Goal: Information Seeking & Learning: Find specific fact

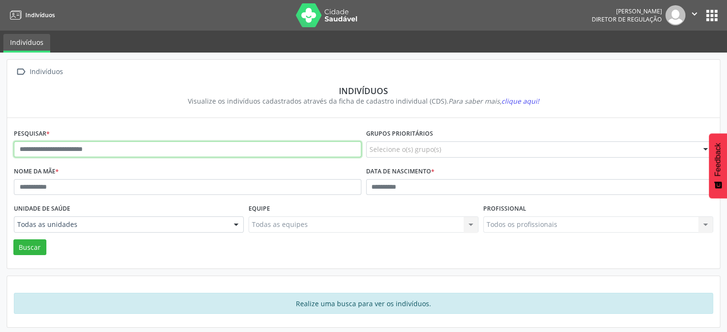
click at [38, 149] on input "text" at bounding box center [187, 149] width 347 height 16
click at [13, 239] on button "Buscar" at bounding box center [29, 247] width 33 height 16
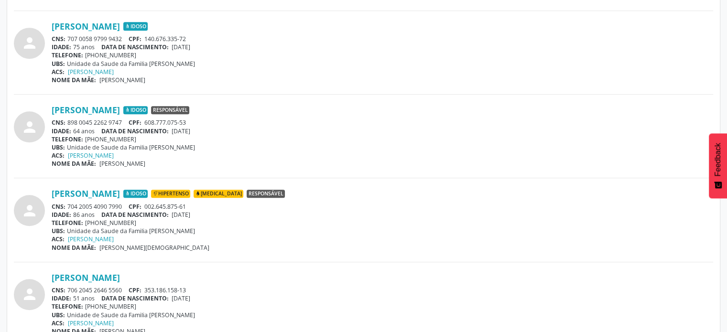
scroll to position [382, 0]
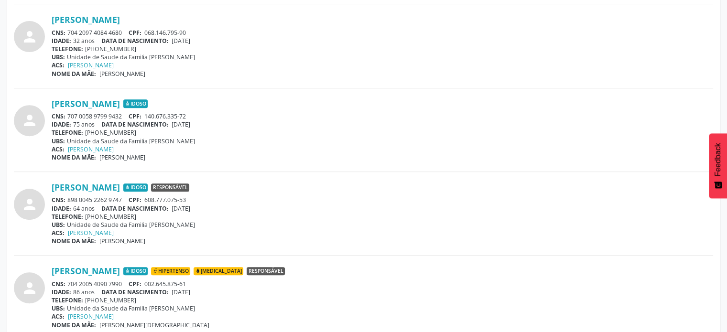
drag, startPoint x: 126, startPoint y: 112, endPoint x: 68, endPoint y: 112, distance: 57.8
click at [68, 112] on div "CNS: 707 0058 9799 9432 CPF: 140.676.335-72" at bounding box center [382, 116] width 661 height 8
copy div "707 0058 9799 9432"
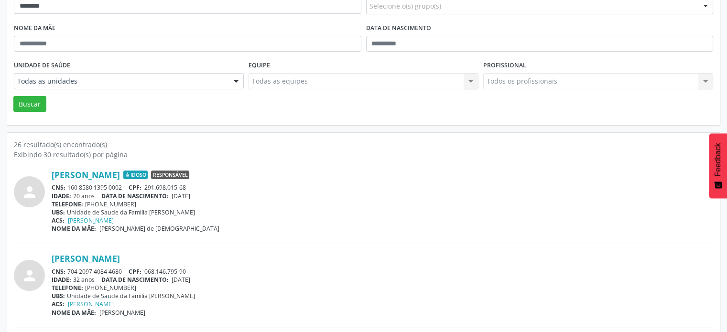
scroll to position [0, 0]
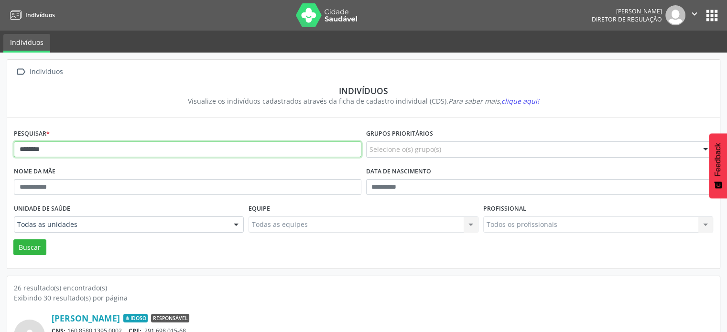
click at [57, 150] on input "*******" at bounding box center [187, 149] width 347 height 16
type input "*"
click at [13, 239] on button "Buscar" at bounding box center [29, 247] width 33 height 16
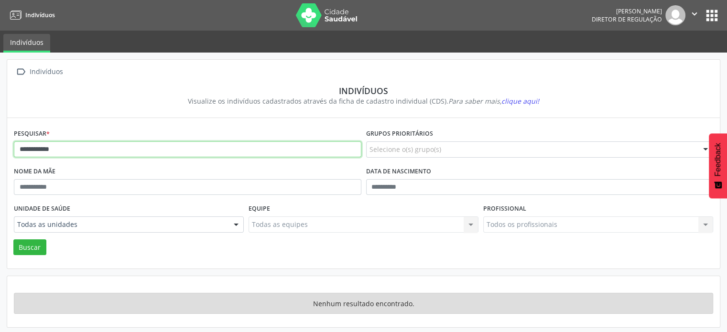
click at [58, 147] on input "**********" at bounding box center [187, 149] width 347 height 16
click at [13, 239] on button "Buscar" at bounding box center [29, 247] width 33 height 16
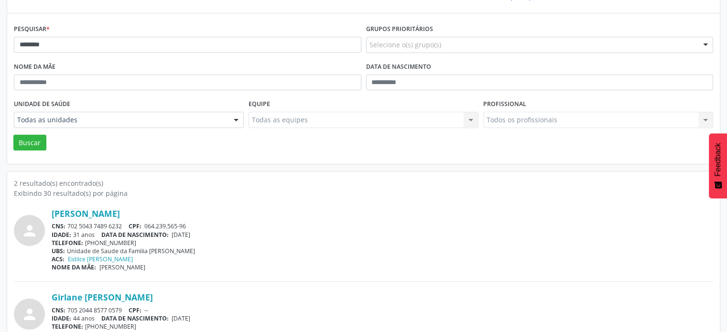
scroll to position [140, 0]
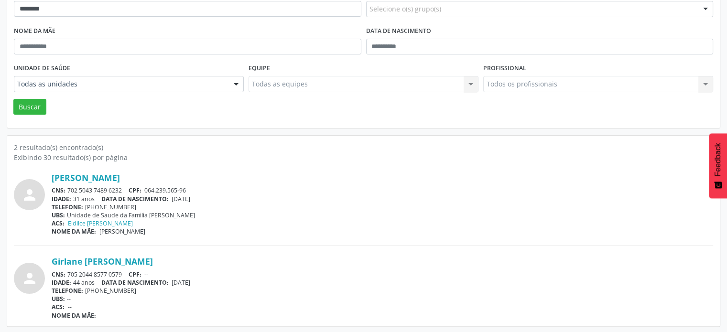
drag, startPoint x: 124, startPoint y: 187, endPoint x: 64, endPoint y: 189, distance: 59.7
click at [64, 189] on div "CNS: 702 5043 7489 6232 CPF: 064.239.565-96" at bounding box center [382, 190] width 661 height 8
copy div "702 5043 7489 6232"
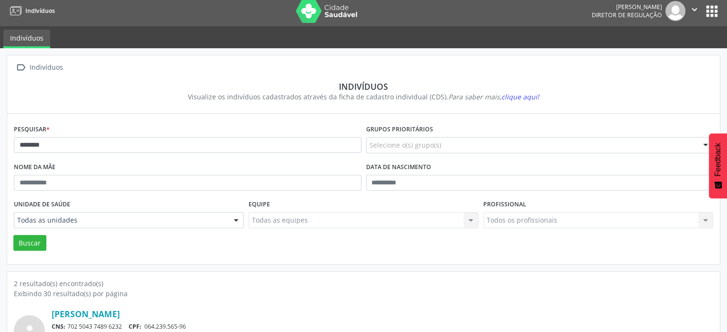
scroll to position [0, 0]
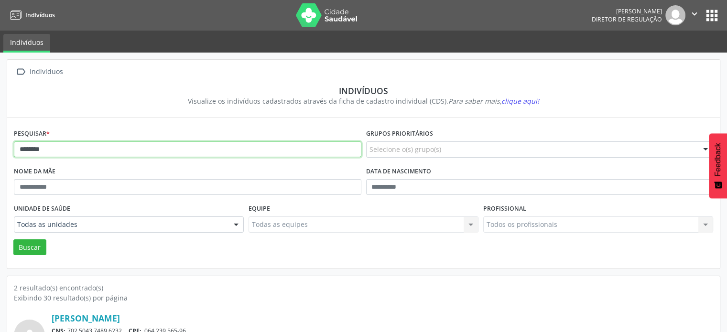
click at [73, 146] on input "*******" at bounding box center [187, 149] width 347 height 16
type input "*"
click at [13, 239] on button "Buscar" at bounding box center [29, 247] width 33 height 16
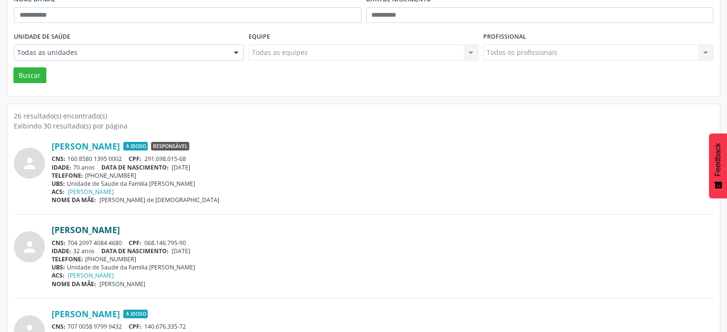
scroll to position [191, 0]
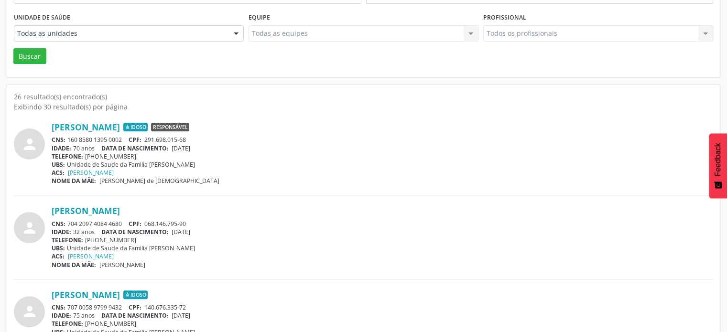
drag, startPoint x: 127, startPoint y: 137, endPoint x: 67, endPoint y: 137, distance: 59.7
click at [67, 137] on div "CNS: 160 8580 1395 0002 CPF: 291.698.015-68" at bounding box center [382, 140] width 661 height 8
copy div "160 8580 1395 0002"
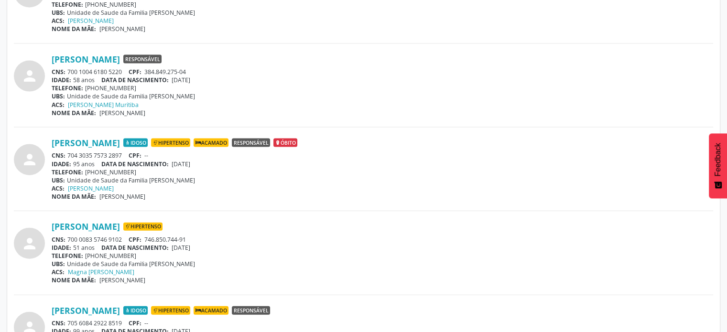
scroll to position [2148, 0]
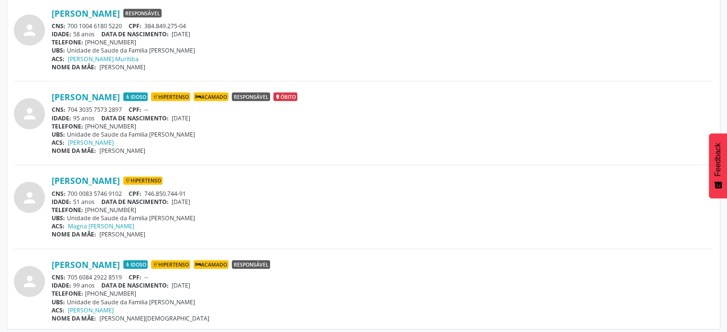
drag, startPoint x: 126, startPoint y: 187, endPoint x: 69, endPoint y: 191, distance: 57.5
click at [69, 191] on div "CNS: 700 0083 5746 9102 CPF: 746.850.744-91" at bounding box center [382, 194] width 661 height 8
copy div "700 0083 5746 9102"
click at [127, 273] on div "CNS: 705 6084 2922 8519 CPF: --" at bounding box center [382, 277] width 661 height 8
drag, startPoint x: 127, startPoint y: 272, endPoint x: 69, endPoint y: 271, distance: 58.3
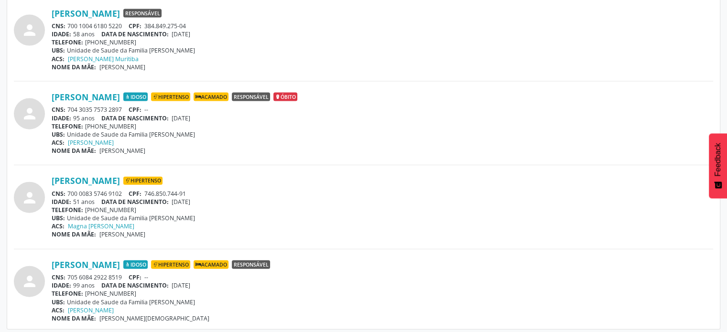
click at [69, 273] on div "CNS: 705 6084 2922 8519 CPF: --" at bounding box center [382, 277] width 661 height 8
drag, startPoint x: 121, startPoint y: 268, endPoint x: 104, endPoint y: 276, distance: 18.8
click at [107, 272] on div "[PERSON_NAME] Idoso Hipertenso Acamado Responsável CNS: 705 6084 2922 8519 CPF:…" at bounding box center [382, 290] width 661 height 63
drag, startPoint x: 104, startPoint y: 276, endPoint x: 76, endPoint y: 291, distance: 31.2
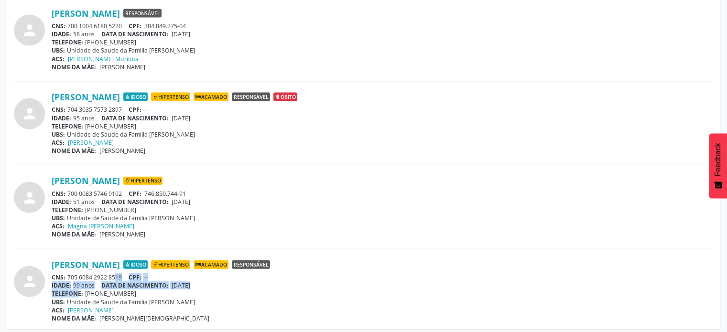
click at [76, 291] on div "[PERSON_NAME] Idoso Hipertenso Acamado Responsável CNS: 705 6084 2922 8519 CPF:…" at bounding box center [382, 290] width 661 height 63
click at [118, 273] on div "CNS: 705 6084 2922 8519 CPF: --" at bounding box center [382, 277] width 661 height 8
drag, startPoint x: 123, startPoint y: 272, endPoint x: 68, endPoint y: 275, distance: 55.0
click at [68, 275] on div "CNS: 705 6084 2922 8519 CPF: --" at bounding box center [382, 277] width 661 height 8
copy div "705 6084 2922 8519"
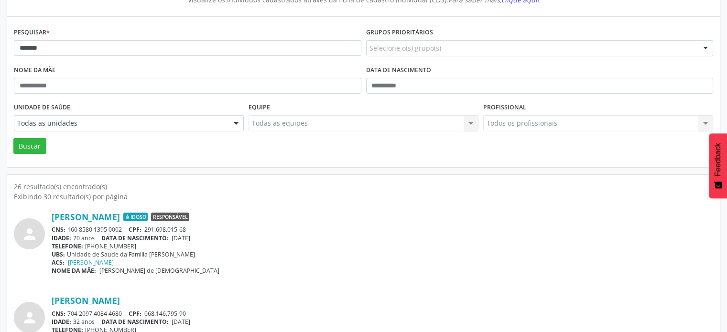
scroll to position [0, 0]
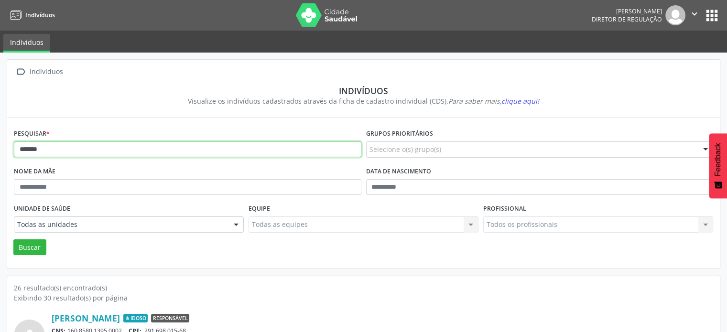
click at [46, 148] on input "*******" at bounding box center [187, 149] width 347 height 16
type input "*"
click at [13, 239] on button "Buscar" at bounding box center [29, 247] width 33 height 16
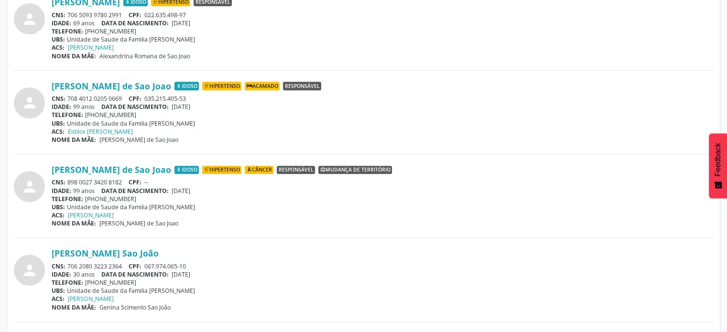
scroll to position [478, 0]
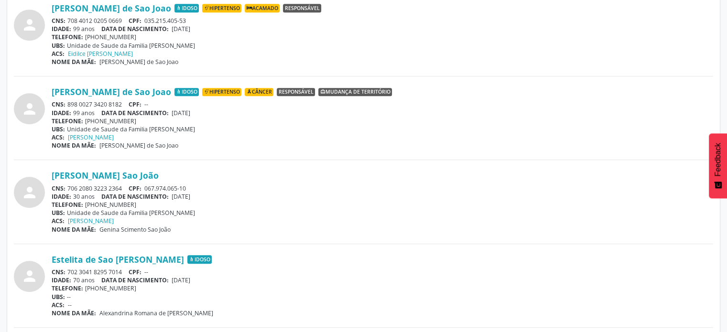
drag, startPoint x: 123, startPoint y: 185, endPoint x: 69, endPoint y: 189, distance: 54.6
click at [69, 189] on div "CNS: 706 2080 3223 2364 CPF: 067.974.065-10" at bounding box center [382, 188] width 661 height 8
copy div "706 2080 3223 2364"
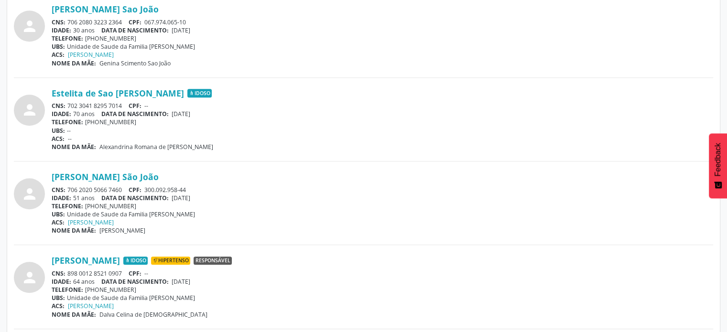
scroll to position [669, 0]
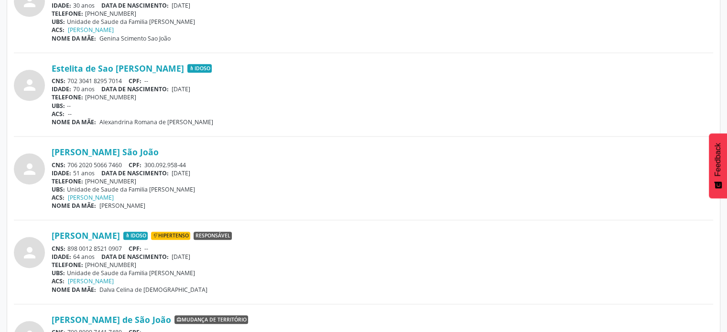
drag, startPoint x: 126, startPoint y: 162, endPoint x: 66, endPoint y: 163, distance: 59.7
click at [66, 163] on div "CNS: 706 2020 5066 7460 CPF: 300.092.958-44" at bounding box center [382, 165] width 661 height 8
copy div "706 2020 5066 7460"
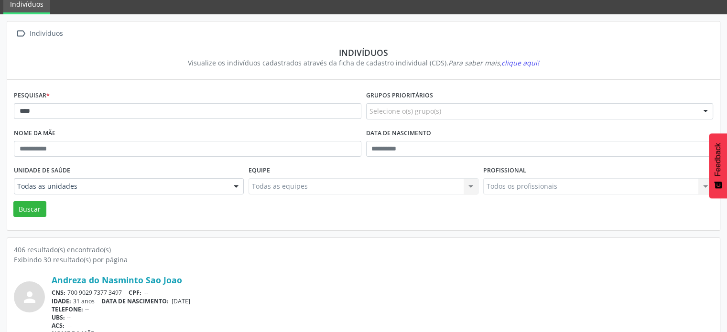
scroll to position [0, 0]
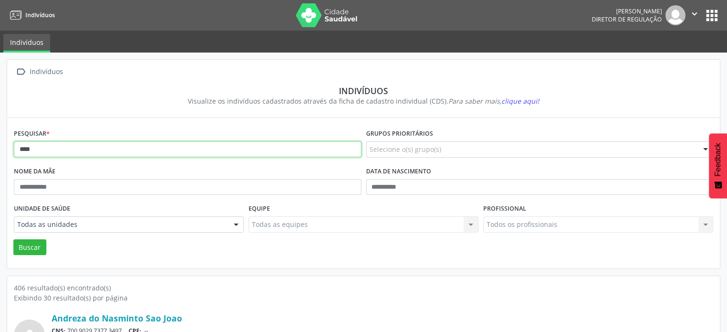
click at [54, 143] on input "****" at bounding box center [187, 149] width 347 height 16
type input "*"
click at [13, 239] on button "Buscar" at bounding box center [29, 247] width 33 height 16
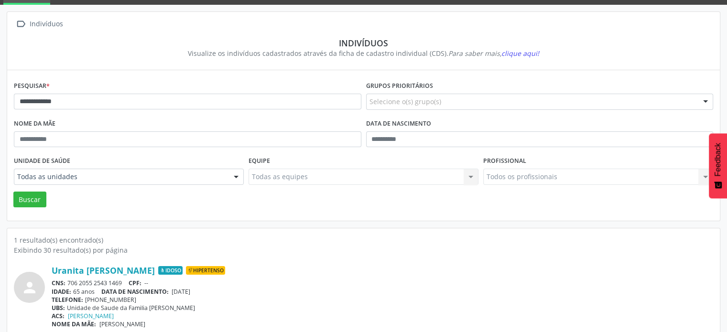
scroll to position [57, 0]
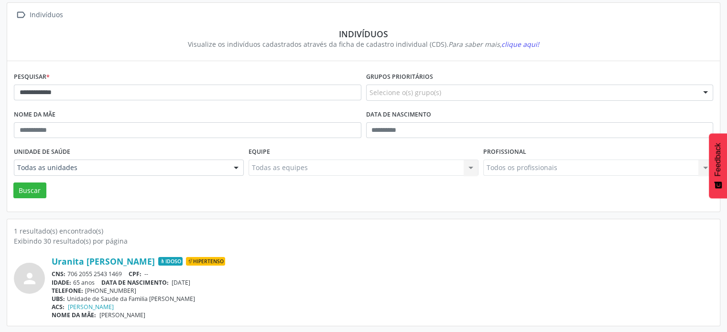
drag, startPoint x: 126, startPoint y: 271, endPoint x: 69, endPoint y: 275, distance: 57.4
click at [69, 275] on div "CNS: 706 2055 2543 1469 CPF: --" at bounding box center [382, 274] width 661 height 8
copy div "706 2055 2543 1469"
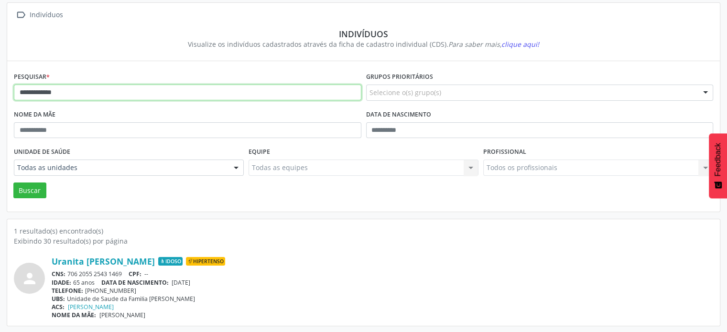
click at [92, 90] on input "**********" at bounding box center [187, 93] width 347 height 16
type input "*"
click at [13, 182] on button "Buscar" at bounding box center [29, 190] width 33 height 16
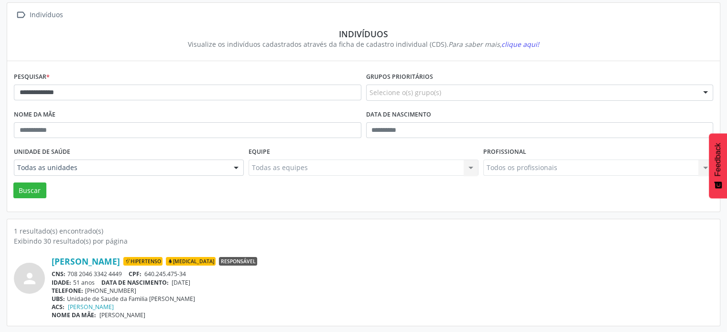
drag, startPoint x: 124, startPoint y: 271, endPoint x: 66, endPoint y: 272, distance: 57.8
click at [66, 272] on div "CNS: 708 2046 3342 4449 CPF: 640.245.475-34" at bounding box center [382, 274] width 661 height 8
copy div "708 2046 3342 4449"
click at [182, 83] on div "**********" at bounding box center [187, 89] width 352 height 38
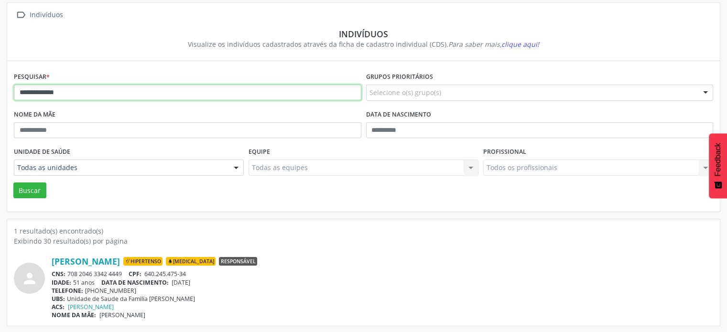
click at [166, 92] on input "**********" at bounding box center [187, 93] width 347 height 16
type input "*"
click at [13, 182] on button "Buscar" at bounding box center [29, 190] width 33 height 16
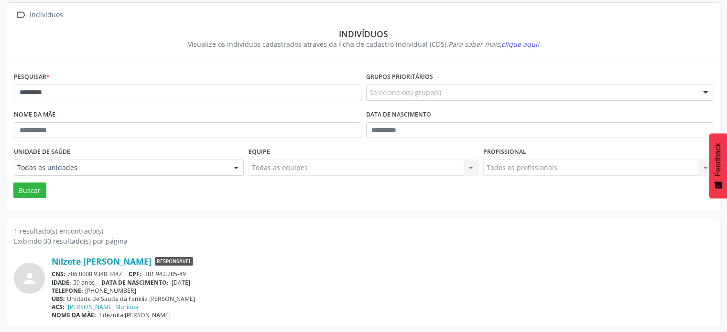
drag, startPoint x: 123, startPoint y: 273, endPoint x: 69, endPoint y: 271, distance: 54.0
click at [69, 271] on div "CNS: 706 0008 9348 3447 CPF: 381.942.285-49" at bounding box center [382, 274] width 661 height 8
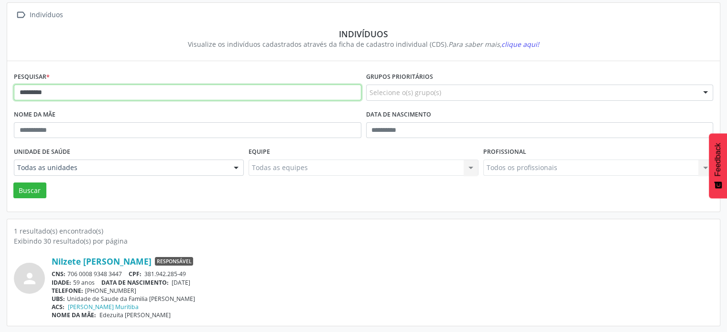
click at [53, 95] on input "*********" at bounding box center [187, 93] width 347 height 16
type input "*"
click at [13, 182] on button "Buscar" at bounding box center [29, 190] width 33 height 16
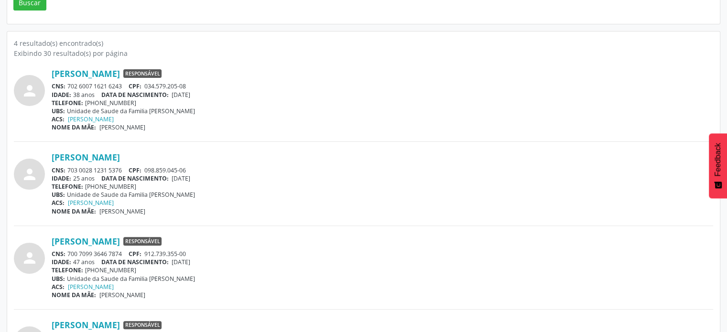
scroll to position [248, 0]
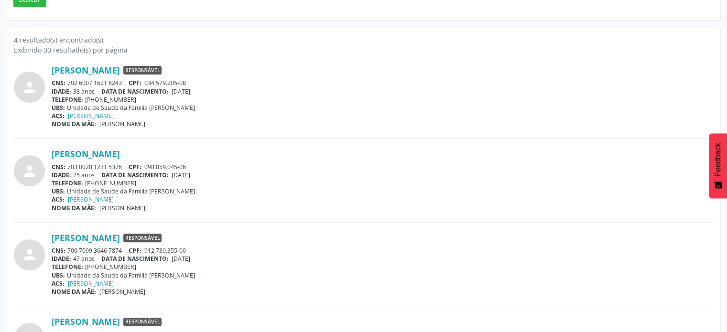
drag, startPoint x: 122, startPoint y: 247, endPoint x: 67, endPoint y: 247, distance: 54.9
click at [67, 247] on div "CNS: 700 7099 3646 7874 CPF: 912.739.355-00" at bounding box center [382, 250] width 661 height 8
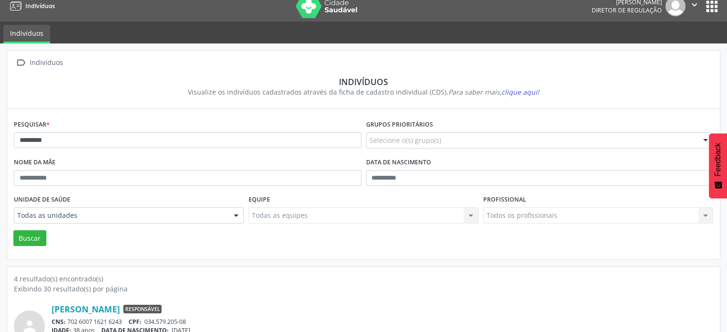
scroll to position [0, 0]
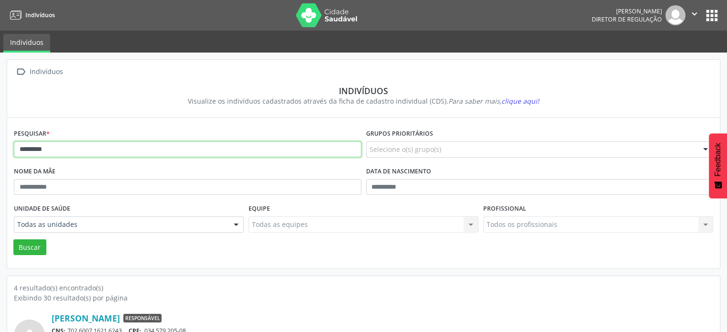
click at [73, 150] on input "*********" at bounding box center [187, 149] width 347 height 16
type input "*"
click at [13, 239] on button "Buscar" at bounding box center [29, 247] width 33 height 16
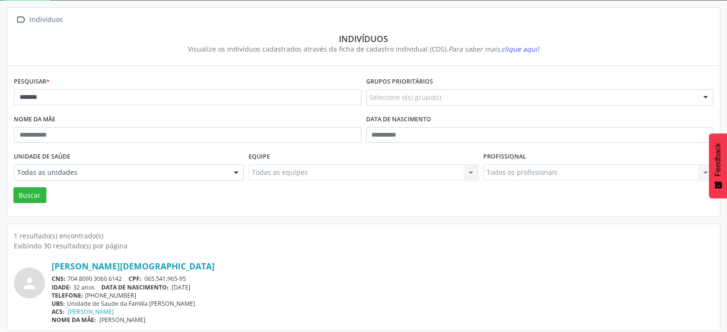
scroll to position [57, 0]
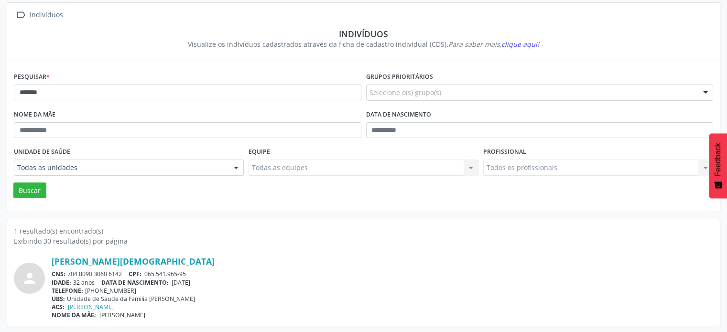
drag, startPoint x: 126, startPoint y: 271, endPoint x: 67, endPoint y: 277, distance: 59.0
click at [67, 277] on div "CNS: 704 8090 3060 6142 CPF: 065.541.965-95" at bounding box center [382, 274] width 661 height 8
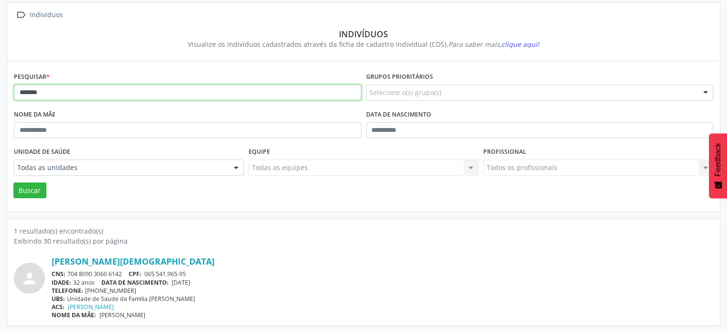
click at [105, 89] on input "*******" at bounding box center [187, 93] width 347 height 16
type input "*"
click at [13, 182] on button "Buscar" at bounding box center [29, 190] width 33 height 16
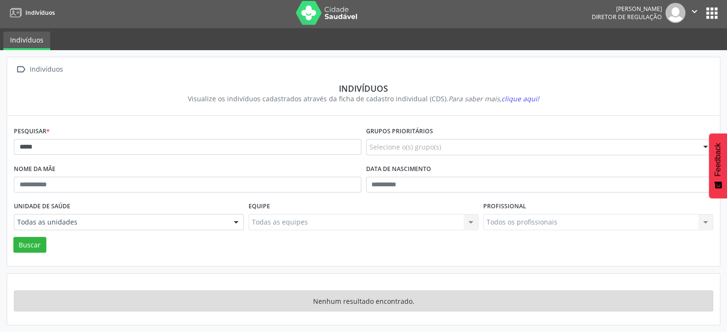
scroll to position [1, 0]
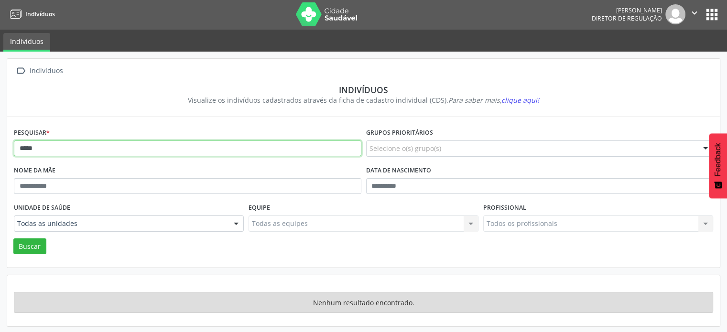
click at [70, 152] on input "*****" at bounding box center [187, 148] width 347 height 16
click at [13, 238] on button "Buscar" at bounding box center [29, 246] width 33 height 16
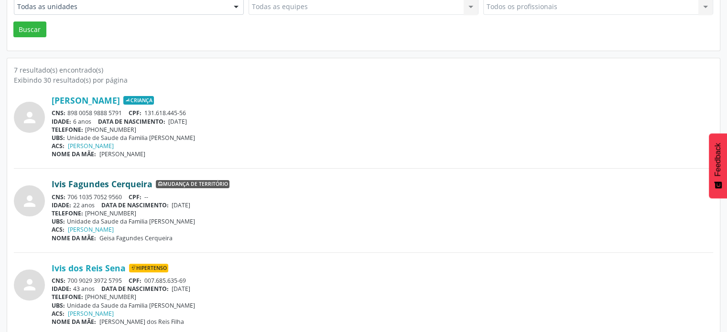
scroll to position [240, 0]
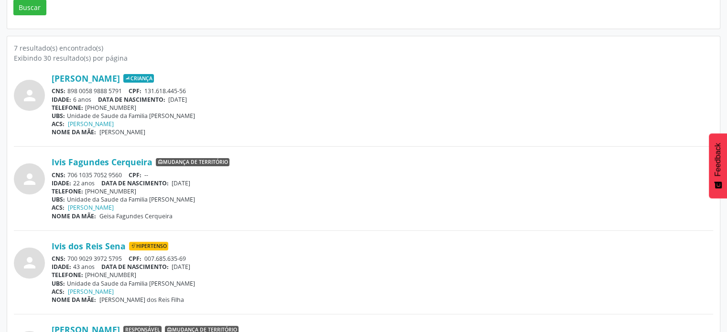
drag, startPoint x: 124, startPoint y: 255, endPoint x: 68, endPoint y: 253, distance: 55.9
click at [68, 255] on div "CNS: 700 9029 3972 5795 CPF: 007.685.635-69" at bounding box center [382, 259] width 661 height 8
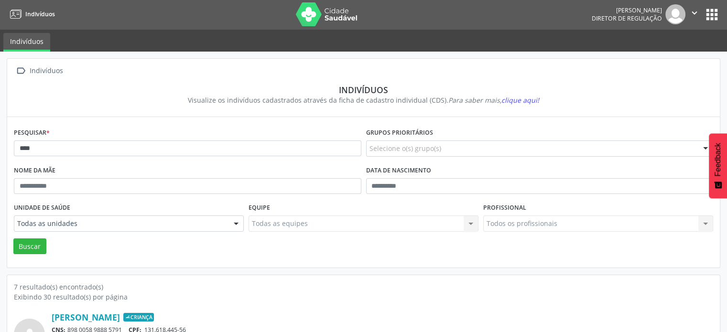
scroll to position [0, 0]
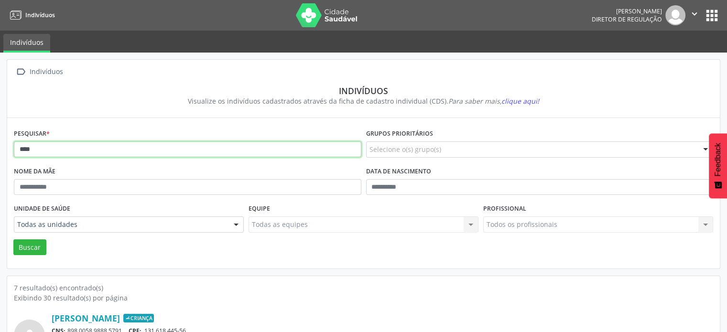
click at [115, 152] on input "****" at bounding box center [187, 149] width 347 height 16
type input "*"
click at [13, 239] on button "Buscar" at bounding box center [29, 247] width 33 height 16
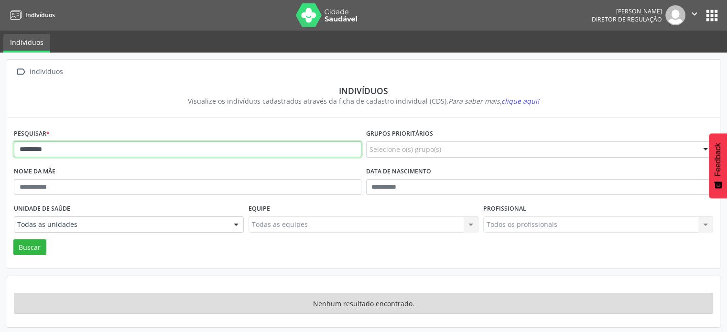
click at [28, 150] on input "*********" at bounding box center [187, 149] width 347 height 16
click at [59, 149] on input "**********" at bounding box center [187, 149] width 347 height 16
click at [13, 239] on button "Buscar" at bounding box center [29, 247] width 33 height 16
click at [59, 149] on input "**********" at bounding box center [187, 149] width 347 height 16
click at [13, 239] on button "Buscar" at bounding box center [29, 247] width 33 height 16
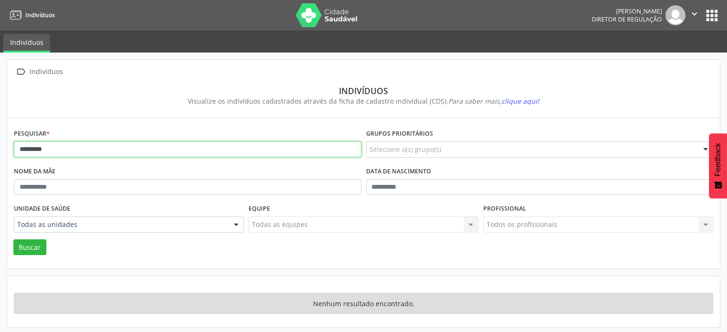
click at [59, 149] on input "*********" at bounding box center [187, 149] width 347 height 16
click at [13, 239] on button "Buscar" at bounding box center [29, 247] width 33 height 16
click at [59, 149] on input "*********" at bounding box center [187, 149] width 347 height 16
click at [13, 239] on button "Buscar" at bounding box center [29, 247] width 33 height 16
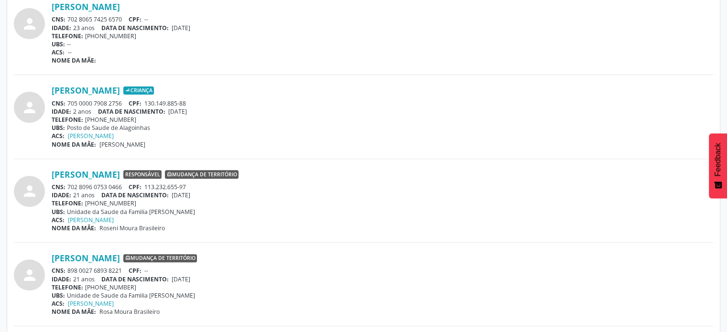
scroll to position [334, 0]
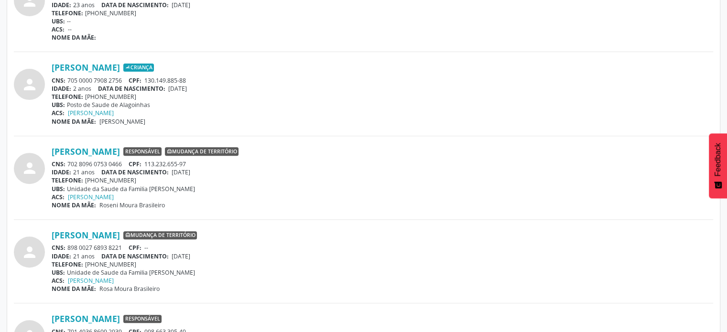
click at [514, 257] on div "IDADE: 21 anos DATA DE NASCIMENTO: [DEMOGRAPHIC_DATA]" at bounding box center [382, 256] width 661 height 8
drag, startPoint x: 129, startPoint y: 161, endPoint x: 68, endPoint y: 164, distance: 60.8
click at [68, 164] on div "CNS: 702 8096 0753 0466 CPF: 113.232.655-97" at bounding box center [382, 164] width 661 height 8
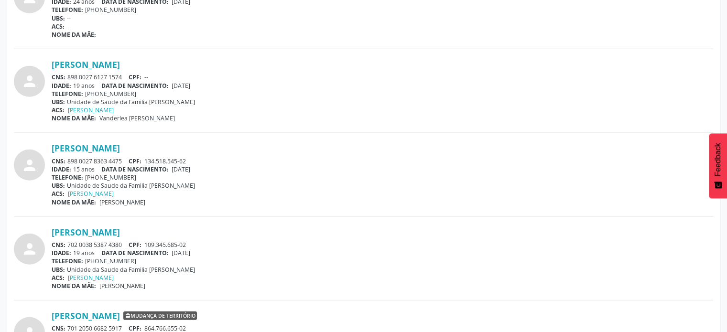
scroll to position [2510, 0]
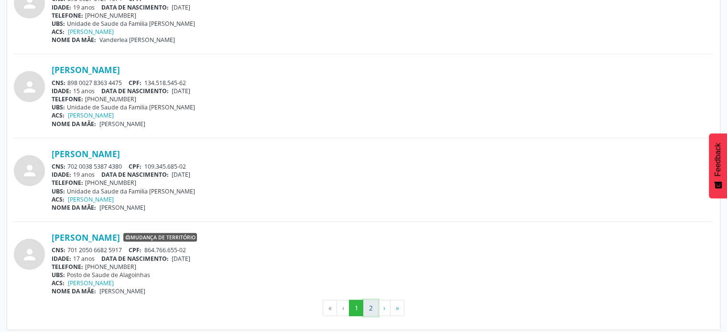
click at [369, 300] on button "2" at bounding box center [370, 308] width 15 height 16
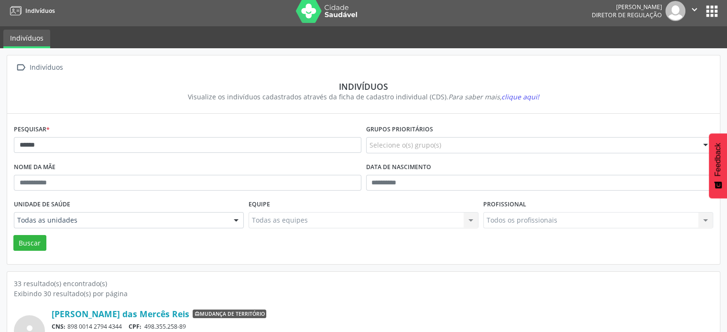
scroll to position [0, 0]
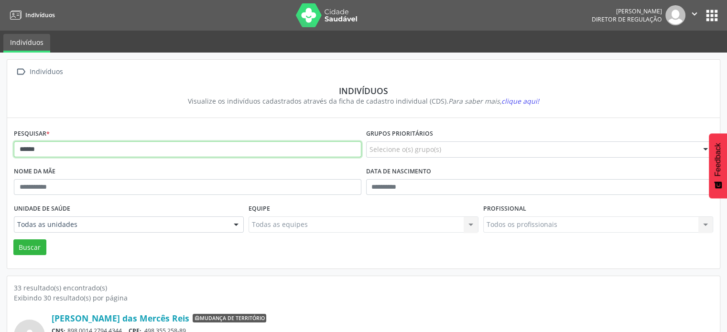
click at [82, 150] on input "******" at bounding box center [187, 149] width 347 height 16
type input "*"
click at [13, 239] on button "Buscar" at bounding box center [29, 247] width 33 height 16
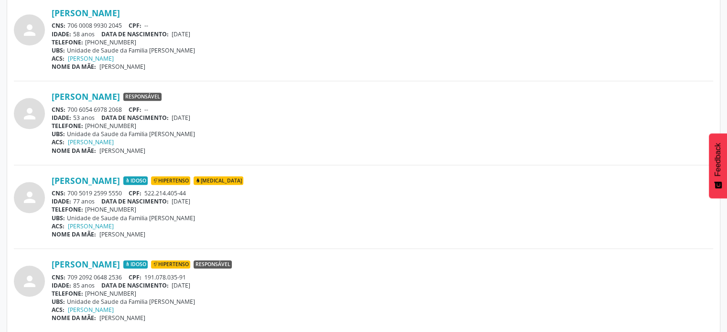
scroll to position [621, 0]
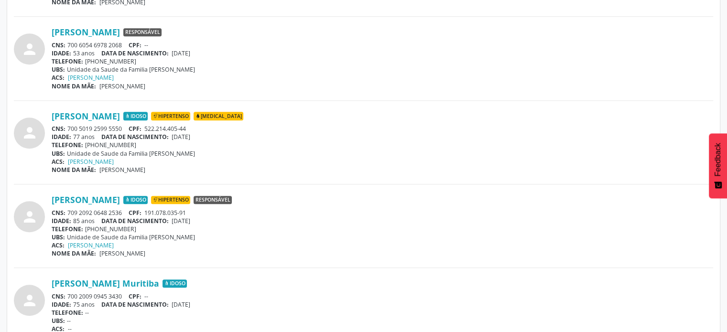
drag, startPoint x: 128, startPoint y: 126, endPoint x: 64, endPoint y: 129, distance: 64.1
click at [64, 129] on div "CNS: 700 5019 2599 5550 CPF: 522.214.405-44" at bounding box center [382, 129] width 661 height 8
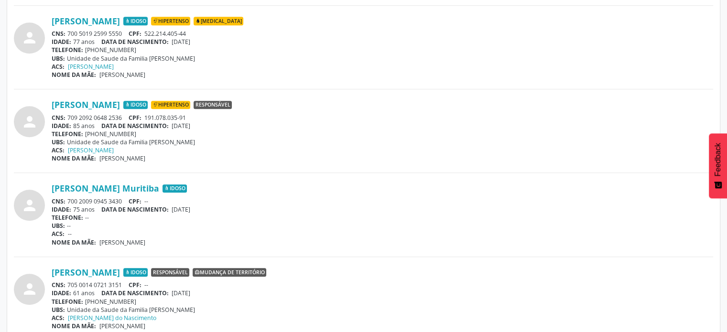
scroll to position [717, 0]
drag, startPoint x: 127, startPoint y: 115, endPoint x: 66, endPoint y: 117, distance: 61.2
click at [66, 117] on div "CNS: 709 2092 0648 2536 CPF: 191.078.035-91" at bounding box center [382, 117] width 661 height 8
drag, startPoint x: 65, startPoint y: 118, endPoint x: 392, endPoint y: 121, distance: 326.8
click at [394, 120] on div "[PERSON_NAME] Idoso Hipertenso Responsável CNS: 709 2092 0648 2536 CPF: 191.078…" at bounding box center [382, 130] width 661 height 63
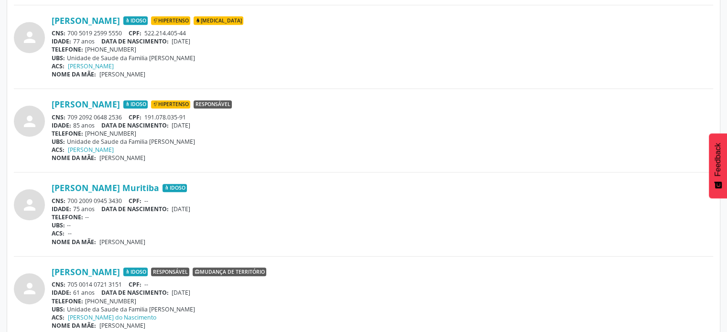
click at [121, 113] on div "CNS: 709 2092 0648 2536 CPF: 191.078.035-91" at bounding box center [382, 117] width 661 height 8
drag, startPoint x: 124, startPoint y: 116, endPoint x: 68, endPoint y: 114, distance: 55.9
click at [68, 114] on div "CNS: 709 2092 0648 2536 CPF: 191.078.035-91" at bounding box center [382, 117] width 661 height 8
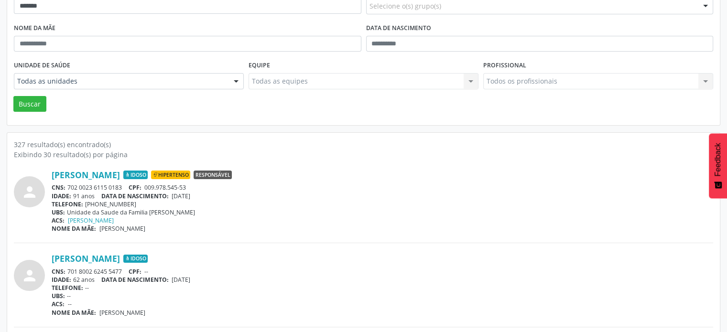
scroll to position [0, 0]
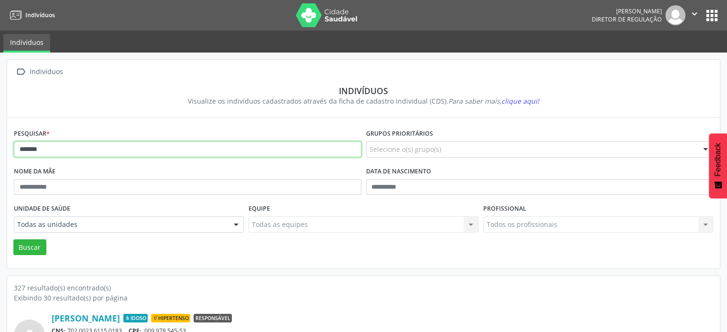
click at [71, 150] on input "*******" at bounding box center [187, 149] width 347 height 16
type input "*"
click at [13, 239] on button "Buscar" at bounding box center [29, 247] width 33 height 16
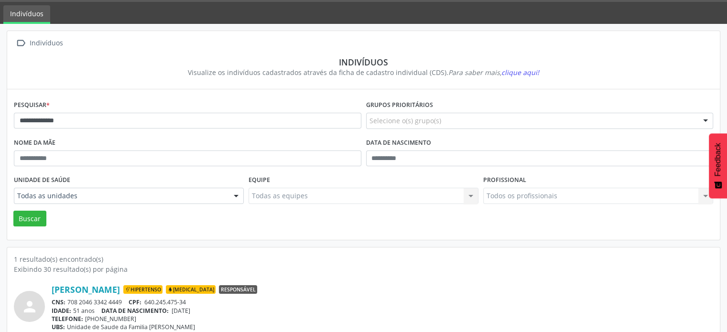
scroll to position [57, 0]
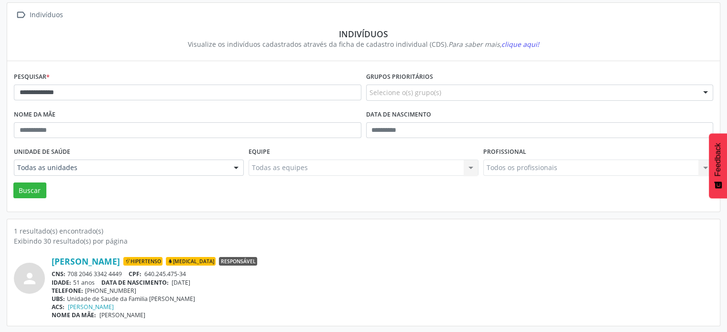
drag, startPoint x: 124, startPoint y: 272, endPoint x: 69, endPoint y: 271, distance: 55.4
click at [69, 271] on div "CNS: 708 2046 3342 4449 CPF: 640.245.475-34" at bounding box center [382, 274] width 661 height 8
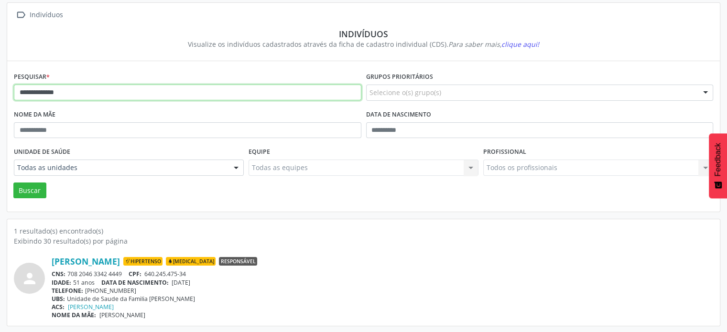
click at [98, 87] on input "**********" at bounding box center [187, 93] width 347 height 16
type input "*"
type input "*********"
click at [13, 182] on button "Buscar" at bounding box center [29, 190] width 33 height 16
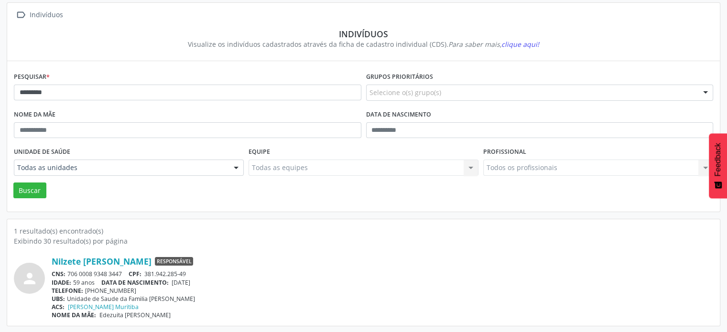
drag, startPoint x: 126, startPoint y: 272, endPoint x: 65, endPoint y: 268, distance: 60.8
click at [65, 268] on div "Nilzete [PERSON_NAME] Responsável CNS: 706 0008 9348 3447 CPF: 381.942.285-49 I…" at bounding box center [382, 287] width 661 height 63
